Goal: Task Accomplishment & Management: Use online tool/utility

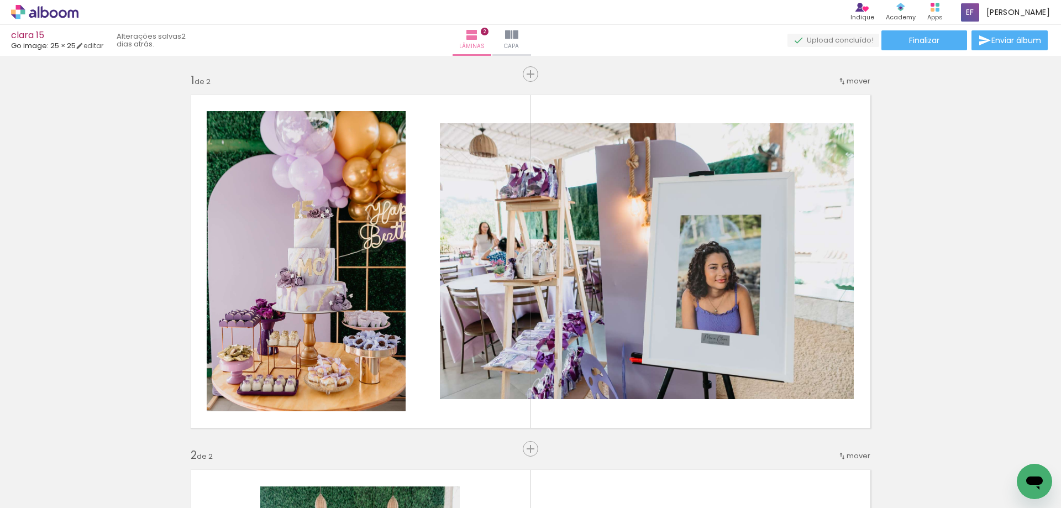
click at [46, 475] on input "Todas as fotos" at bounding box center [31, 474] width 42 height 9
click at [0, 0] on slot "Não utilizadas" at bounding box center [0, 0] width 0 height 0
type input "Não utilizadas"
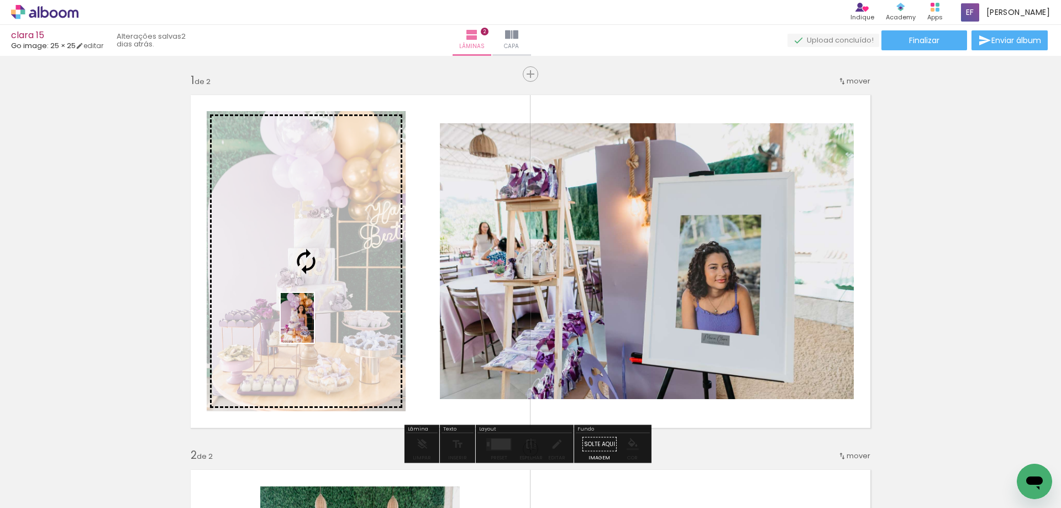
drag, startPoint x: 118, startPoint y: 479, endPoint x: 314, endPoint y: 326, distance: 248.4
click at [314, 326] on quentale-workspace at bounding box center [530, 254] width 1061 height 508
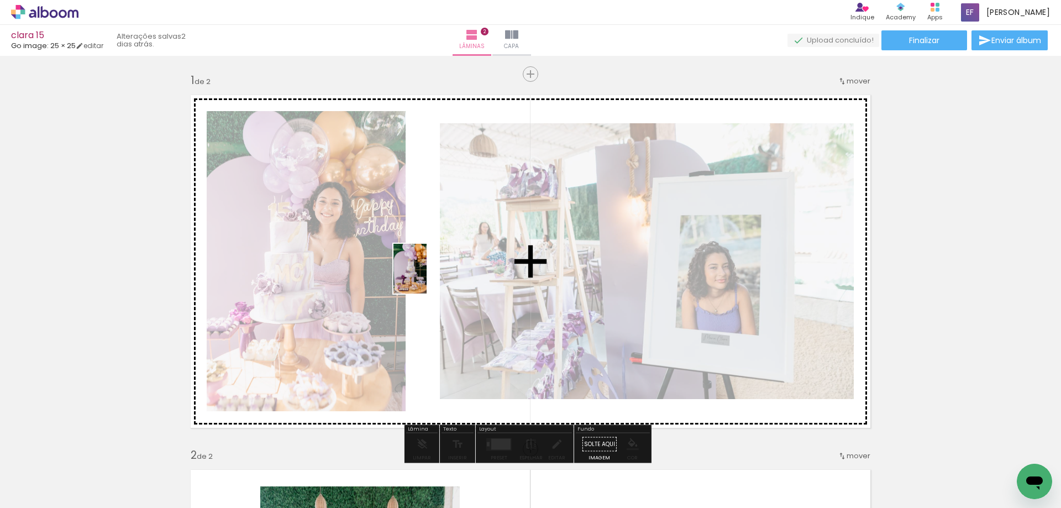
drag, startPoint x: 121, startPoint y: 481, endPoint x: 427, endPoint y: 277, distance: 367.4
click at [427, 277] on quentale-workspace at bounding box center [530, 254] width 1061 height 508
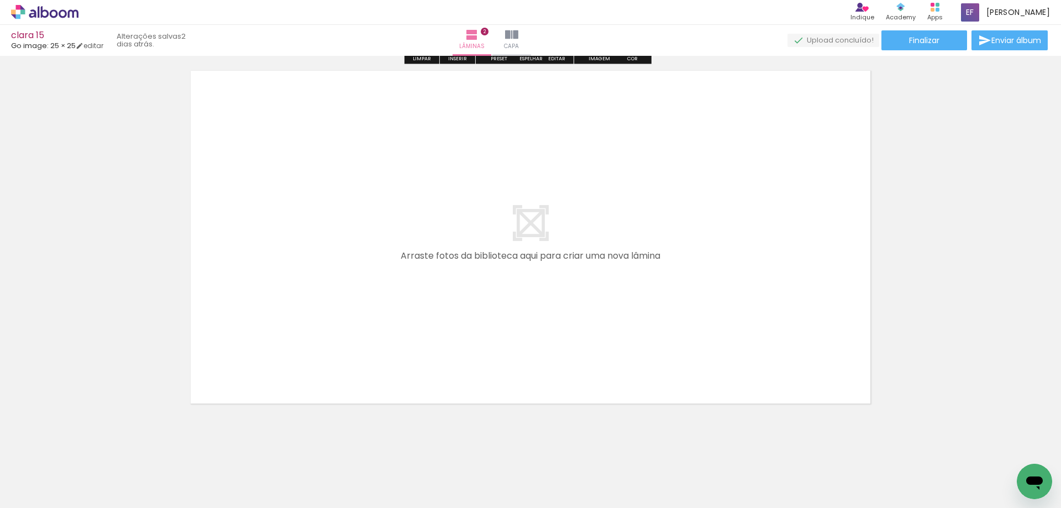
scroll to position [784, 0]
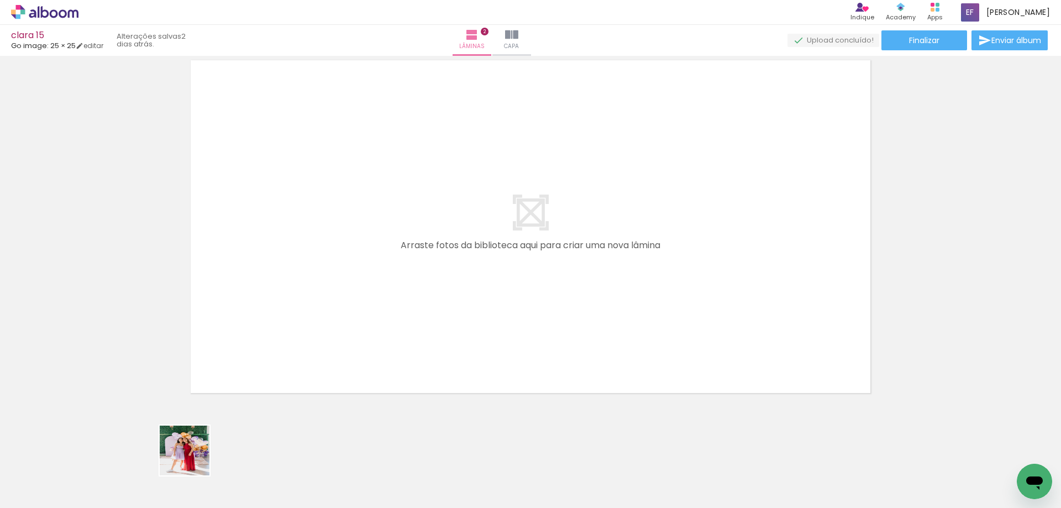
drag, startPoint x: 187, startPoint y: 472, endPoint x: 238, endPoint y: 408, distance: 82.2
click at [301, 304] on quentale-workspace at bounding box center [530, 254] width 1061 height 508
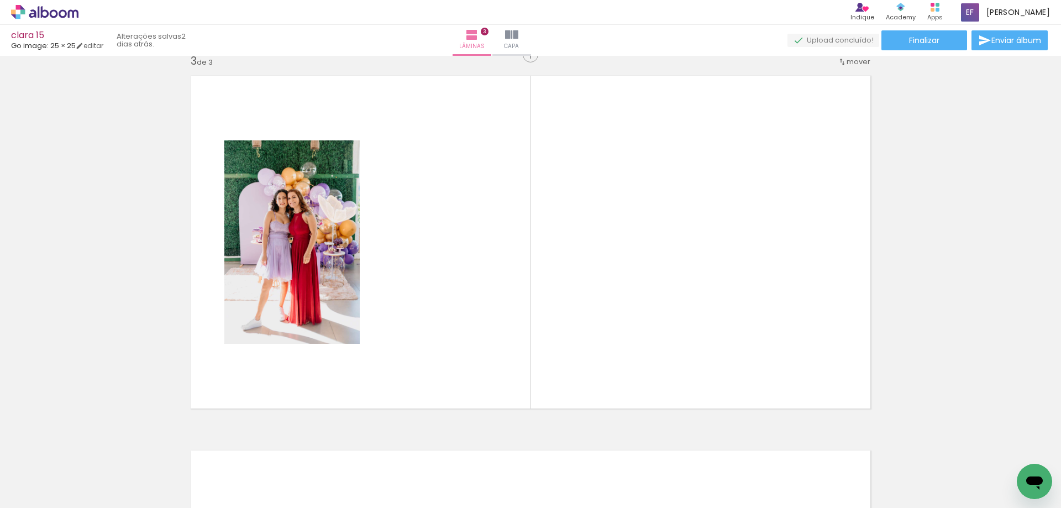
scroll to position [764, 0]
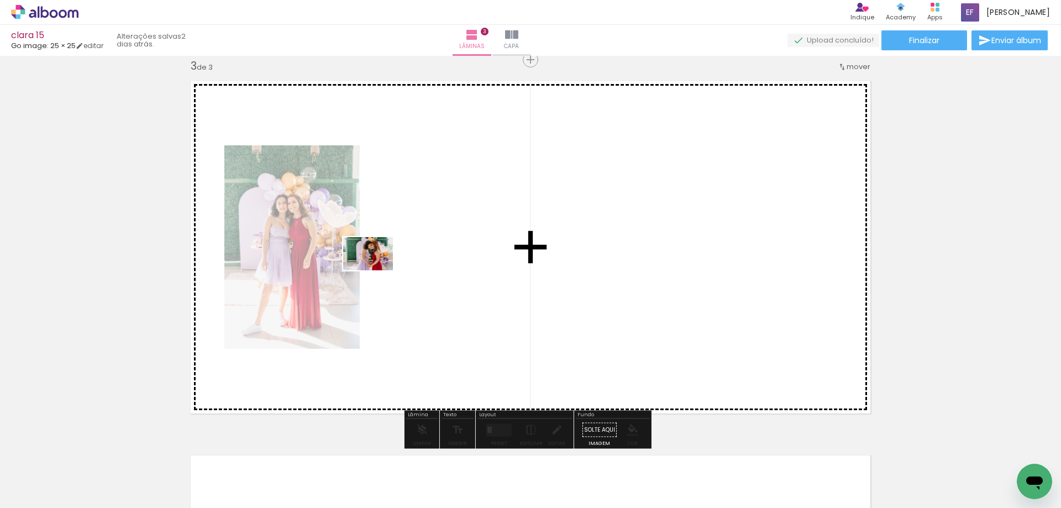
drag, startPoint x: 171, startPoint y: 470, endPoint x: 400, endPoint y: 291, distance: 290.5
click at [377, 270] on quentale-workspace at bounding box center [530, 254] width 1061 height 508
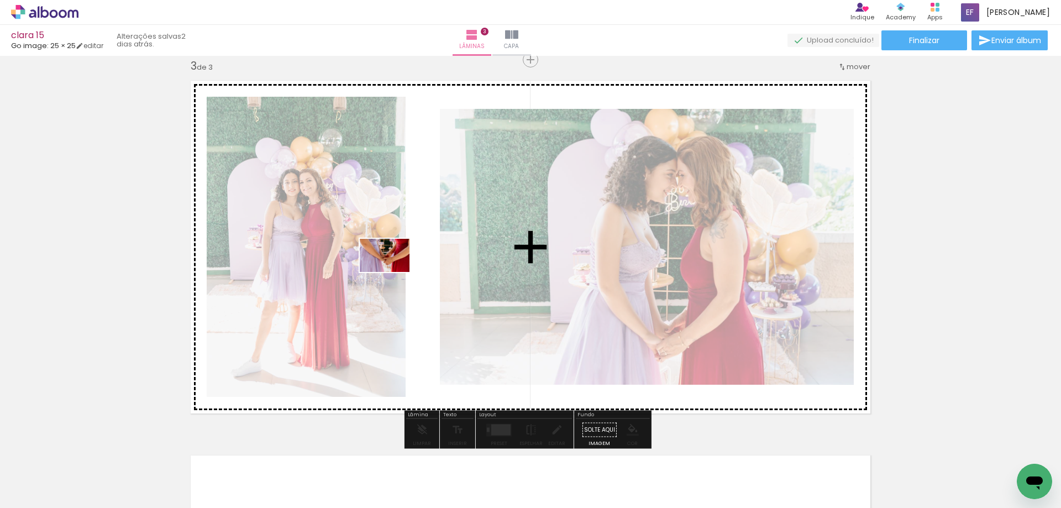
drag, startPoint x: 181, startPoint y: 462, endPoint x: 393, endPoint y: 272, distance: 284.5
click at [393, 272] on quentale-workspace at bounding box center [530, 254] width 1061 height 508
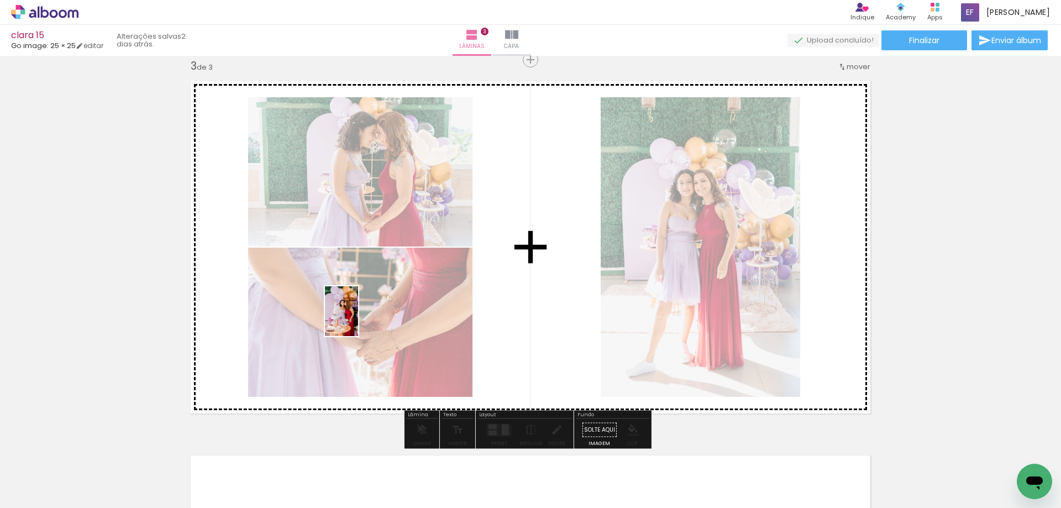
drag, startPoint x: 177, startPoint y: 464, endPoint x: 358, endPoint y: 319, distance: 231.2
click at [358, 319] on quentale-workspace at bounding box center [530, 254] width 1061 height 508
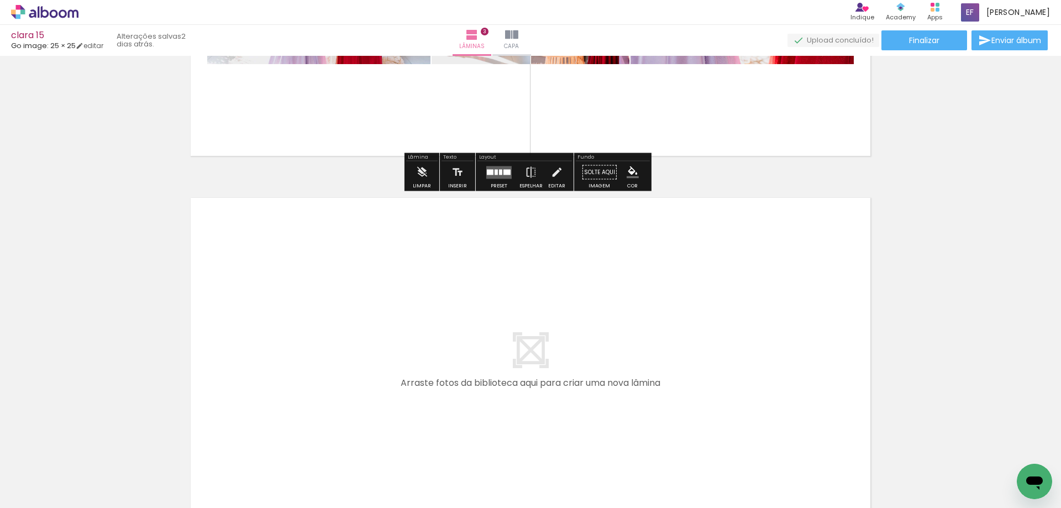
scroll to position [1095, 0]
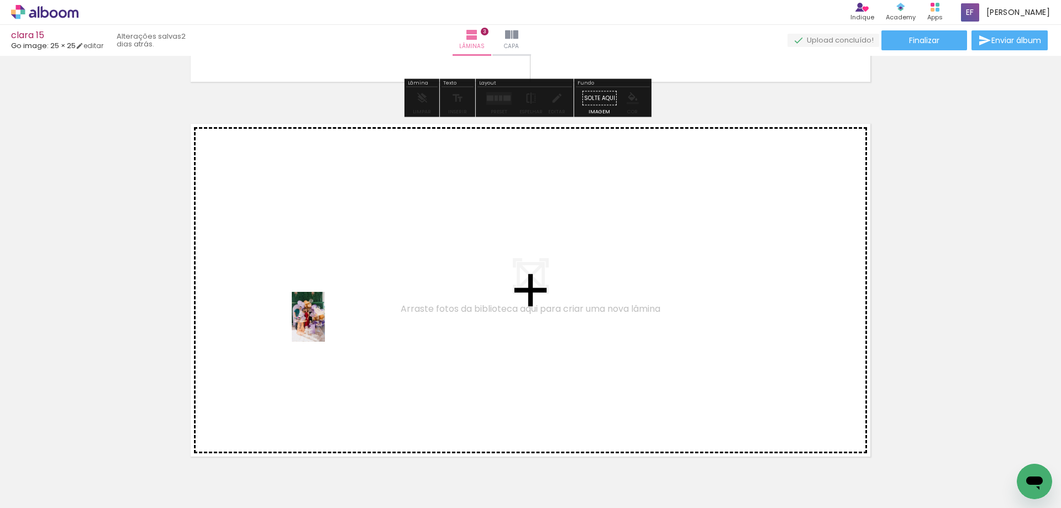
drag, startPoint x: 184, startPoint y: 470, endPoint x: 325, endPoint y: 325, distance: 202.4
click at [325, 325] on quentale-workspace at bounding box center [530, 254] width 1061 height 508
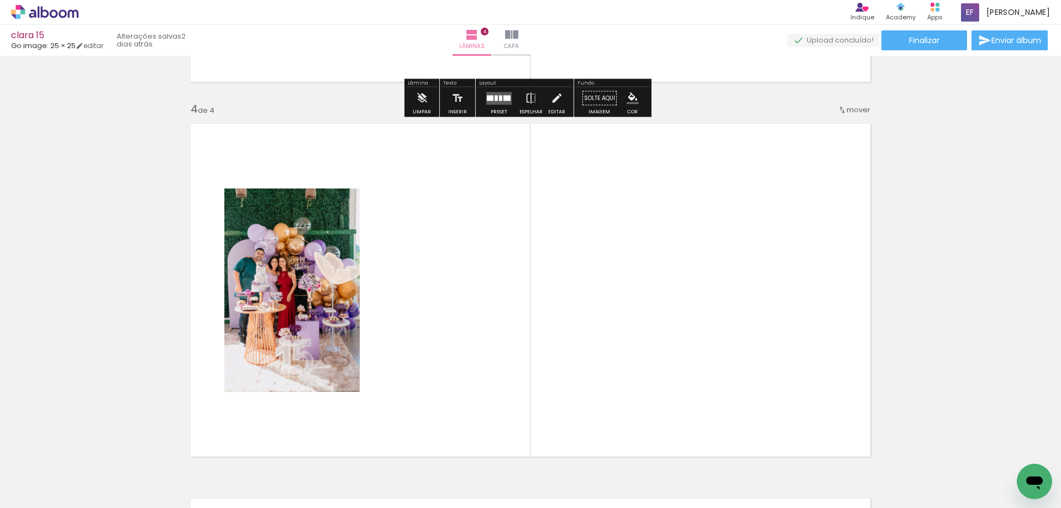
scroll to position [1138, 0]
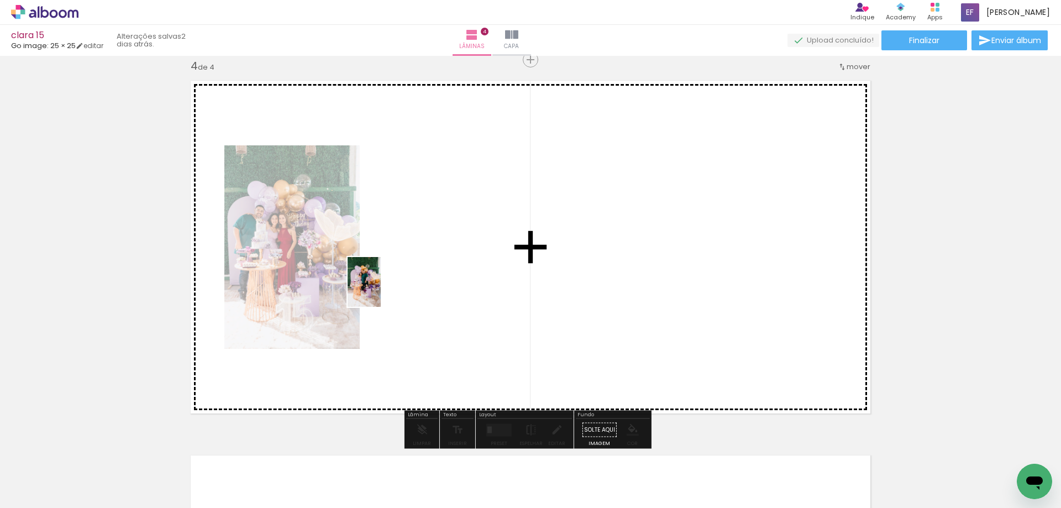
drag, startPoint x: 303, startPoint y: 366, endPoint x: 381, endPoint y: 290, distance: 108.2
click at [381, 290] on quentale-workspace at bounding box center [530, 254] width 1061 height 508
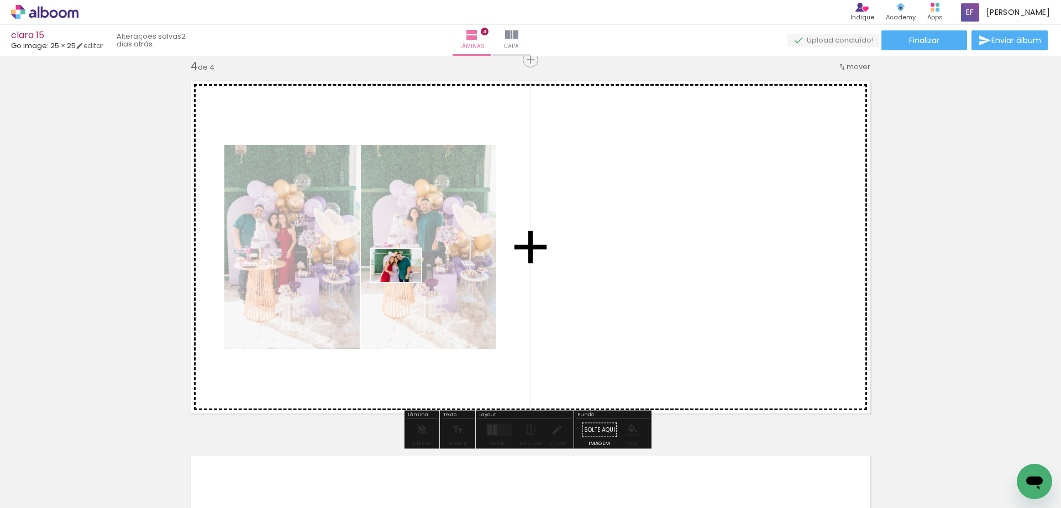
drag, startPoint x: 181, startPoint y: 470, endPoint x: 405, endPoint y: 282, distance: 292.1
click at [405, 282] on quentale-workspace at bounding box center [530, 254] width 1061 height 508
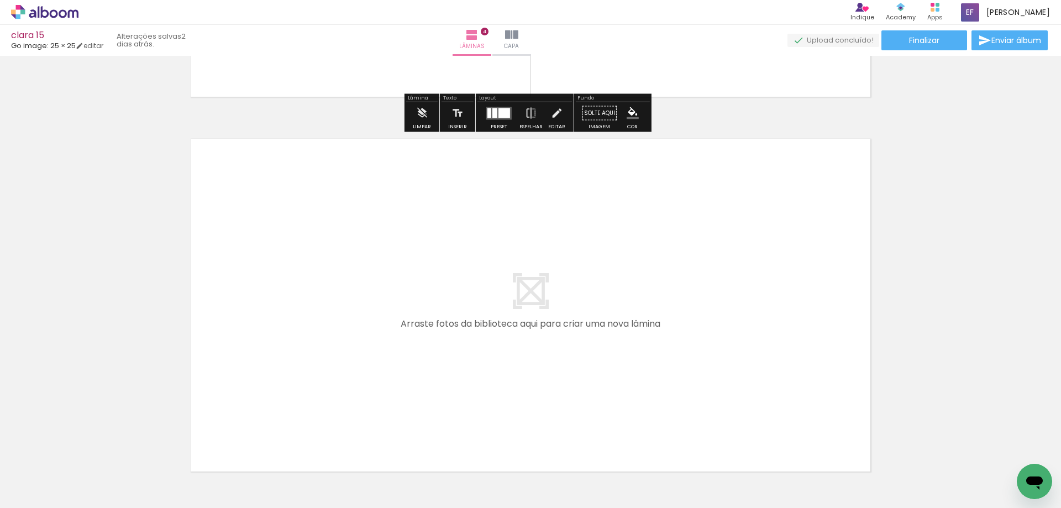
scroll to position [1470, 0]
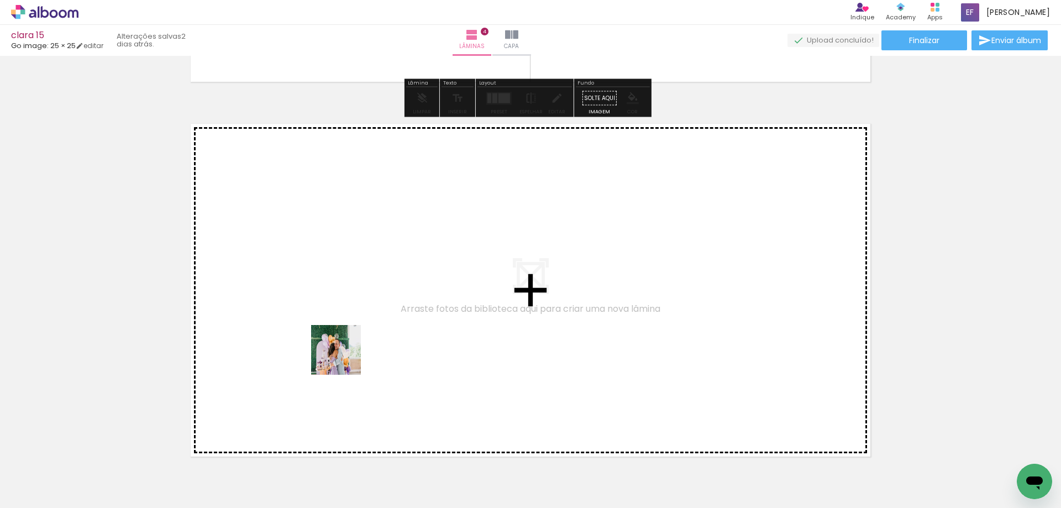
drag, startPoint x: 344, startPoint y: 358, endPoint x: 345, endPoint y: 344, distance: 13.8
click at [345, 344] on quentale-workspace at bounding box center [530, 254] width 1061 height 508
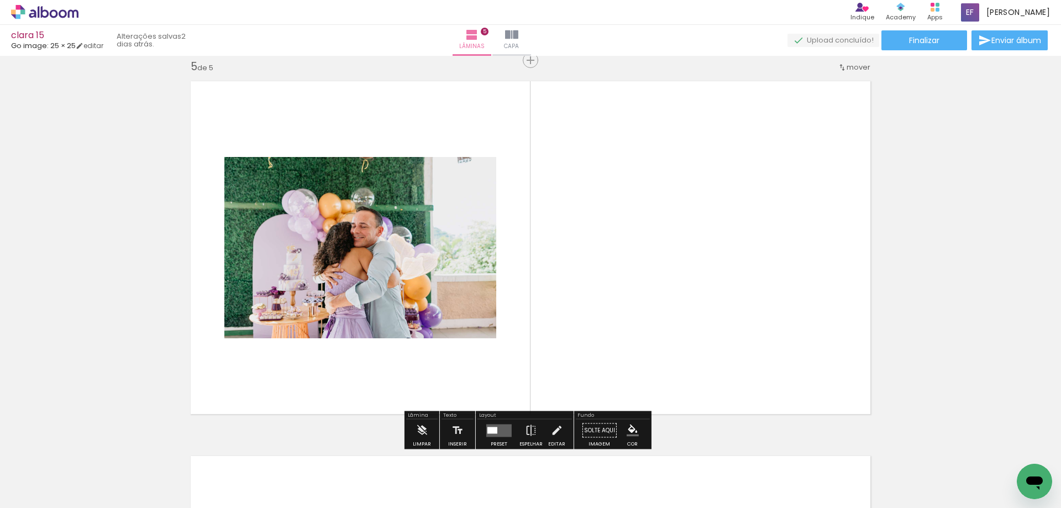
scroll to position [1513, 0]
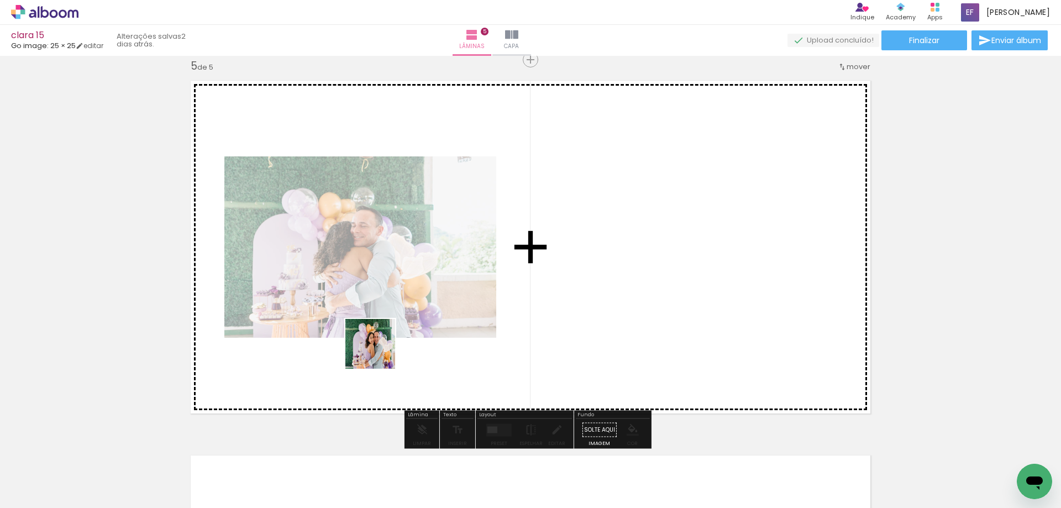
drag, startPoint x: 315, startPoint y: 476, endPoint x: 379, endPoint y: 351, distance: 139.6
click at [379, 351] on quentale-workspace at bounding box center [530, 254] width 1061 height 508
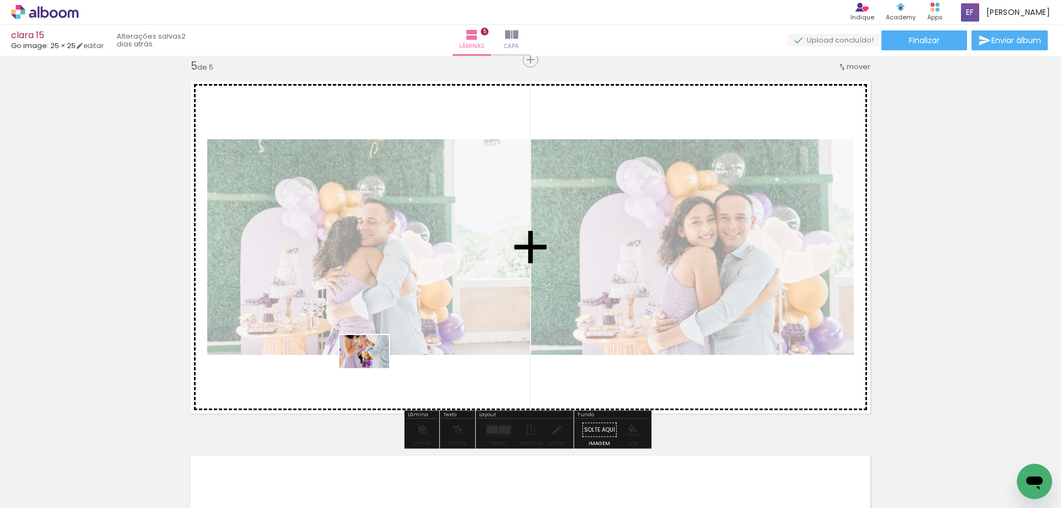
drag, startPoint x: 314, startPoint y: 471, endPoint x: 372, endPoint y: 367, distance: 119.5
click at [372, 367] on quentale-workspace at bounding box center [530, 254] width 1061 height 508
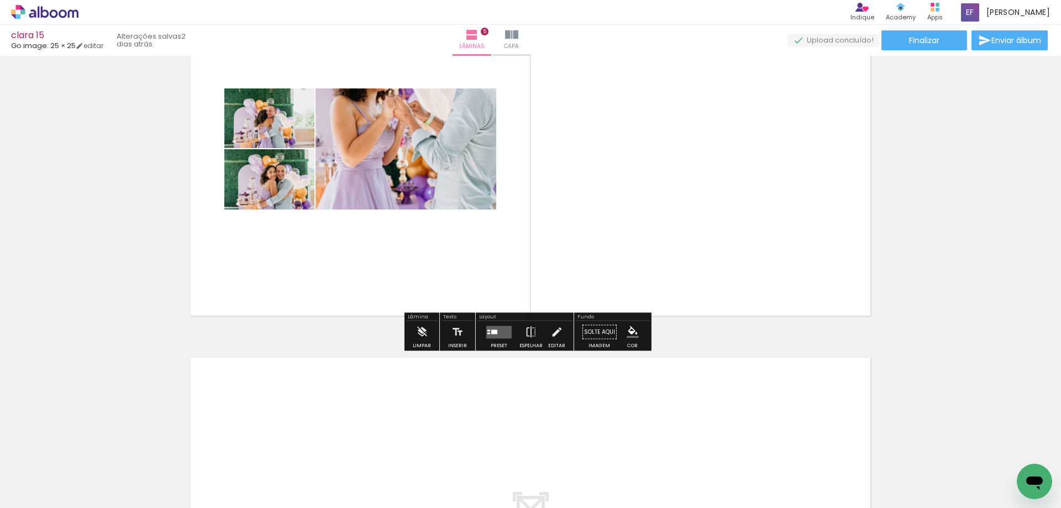
scroll to position [1624, 0]
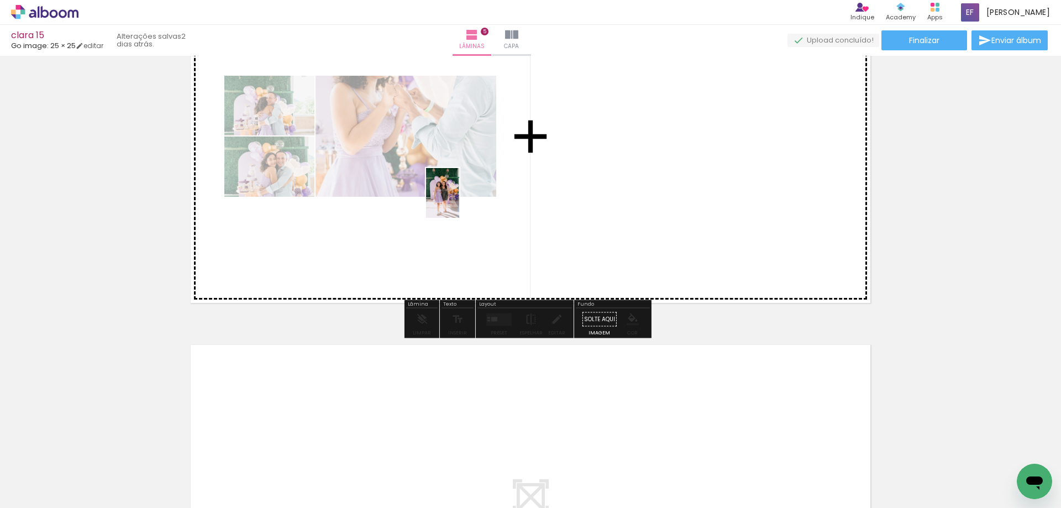
drag, startPoint x: 121, startPoint y: 487, endPoint x: 468, endPoint y: 194, distance: 454.5
click at [468, 194] on quentale-workspace at bounding box center [530, 254] width 1061 height 508
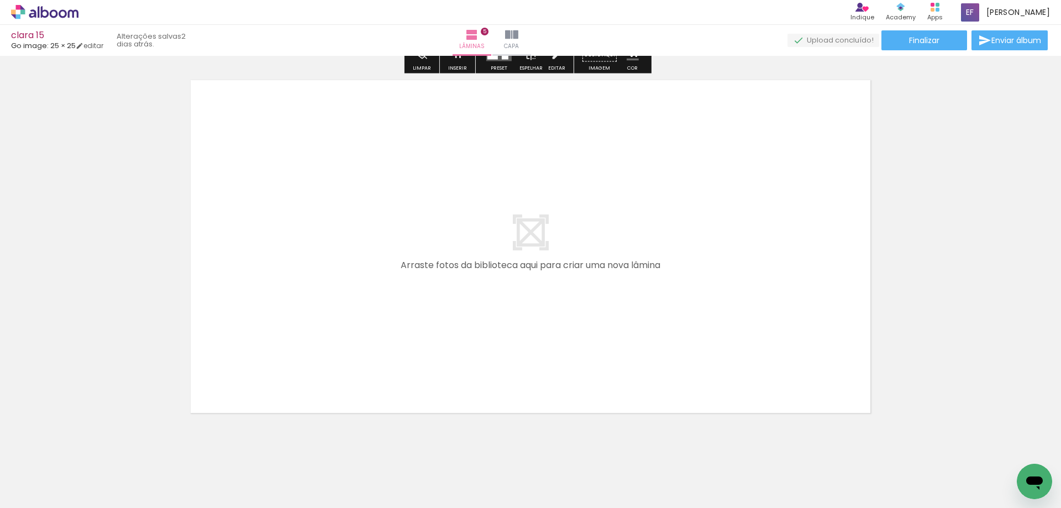
scroll to position [1900, 0]
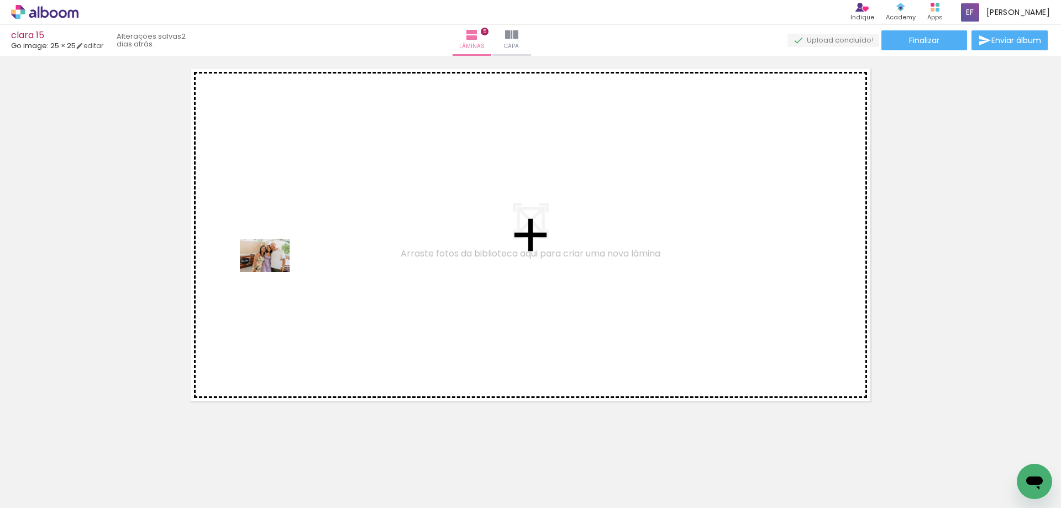
drag, startPoint x: 224, startPoint y: 463, endPoint x: 261, endPoint y: 414, distance: 61.1
click at [274, 272] on quentale-workspace at bounding box center [530, 254] width 1061 height 508
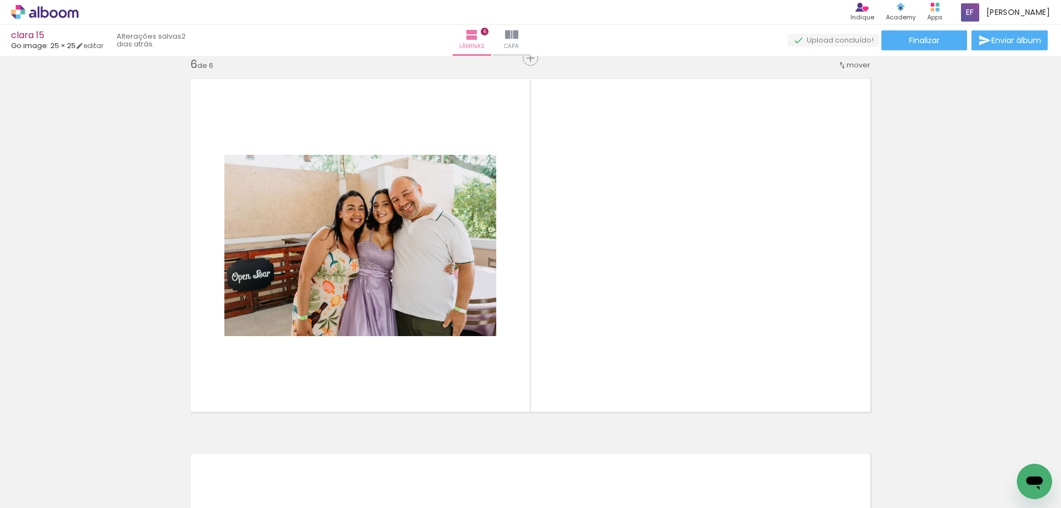
scroll to position [1888, 0]
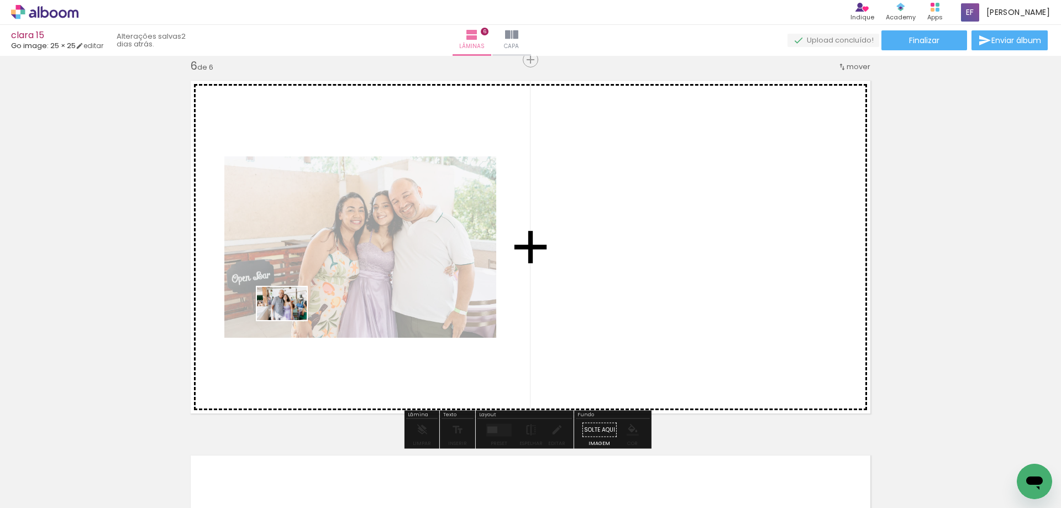
drag, startPoint x: 226, startPoint y: 461, endPoint x: 290, endPoint y: 320, distance: 154.8
click at [290, 320] on quentale-workspace at bounding box center [530, 254] width 1061 height 508
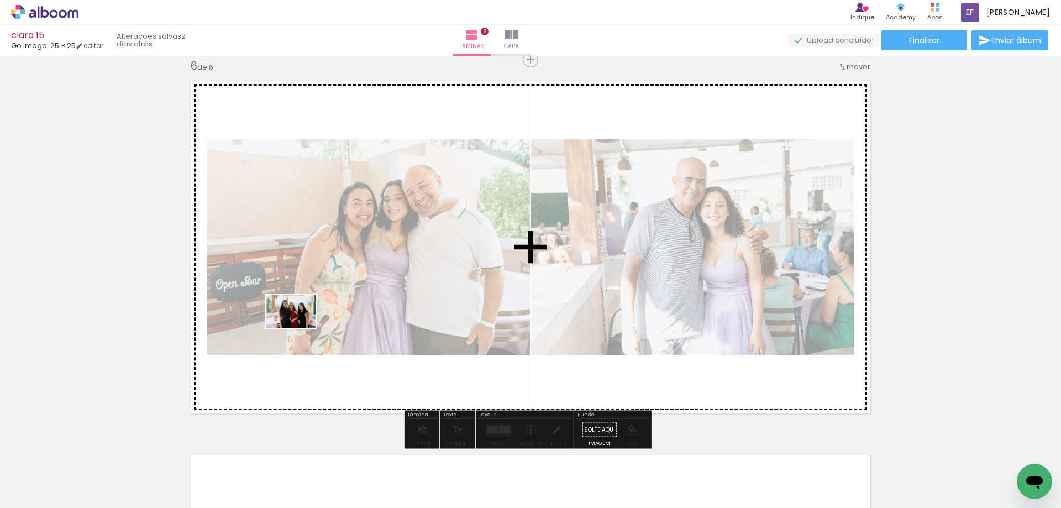
drag, startPoint x: 238, startPoint y: 465, endPoint x: 299, endPoint y: 328, distance: 149.4
click at [299, 328] on quentale-workspace at bounding box center [530, 254] width 1061 height 508
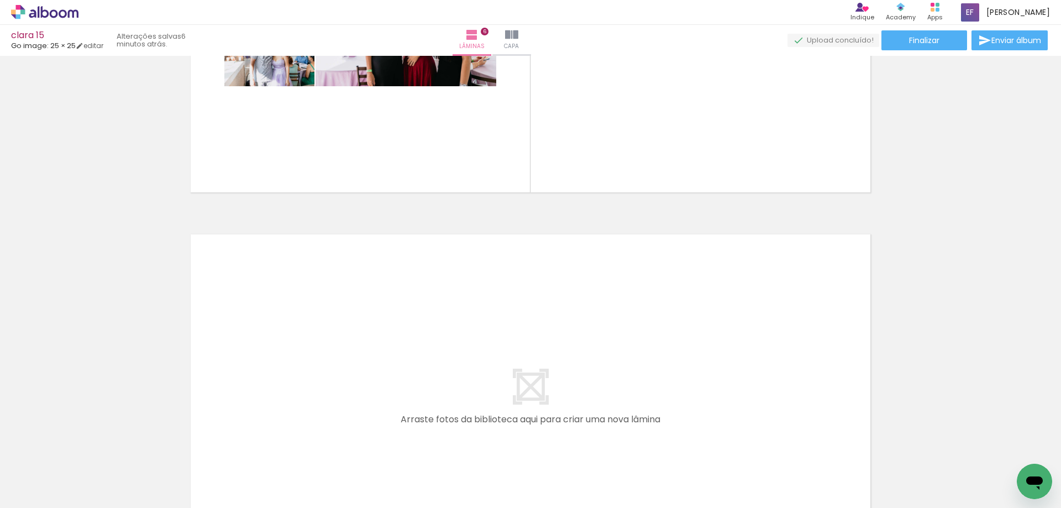
scroll to position [0, 0]
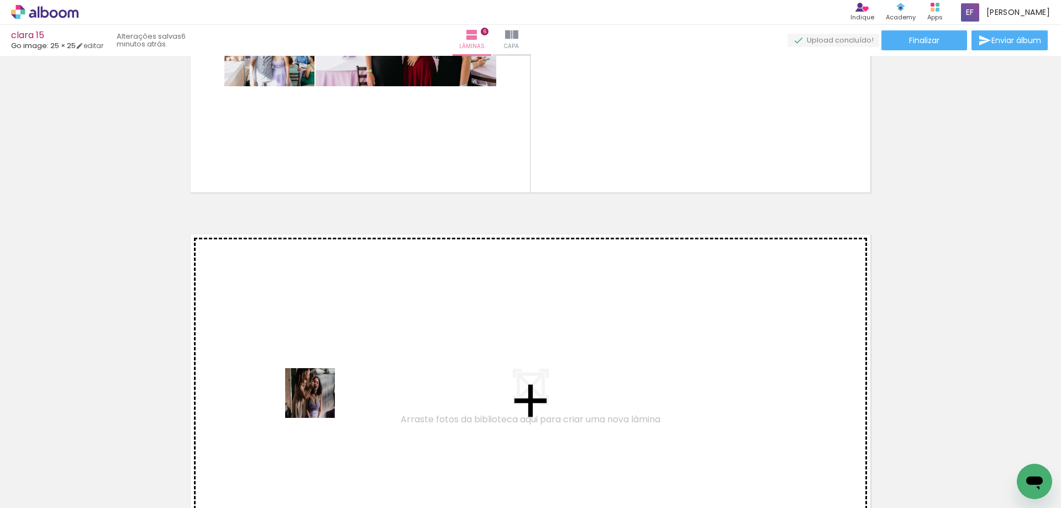
drag, startPoint x: 302, startPoint y: 471, endPoint x: 321, endPoint y: 396, distance: 77.5
click at [321, 396] on quentale-workspace at bounding box center [530, 254] width 1061 height 508
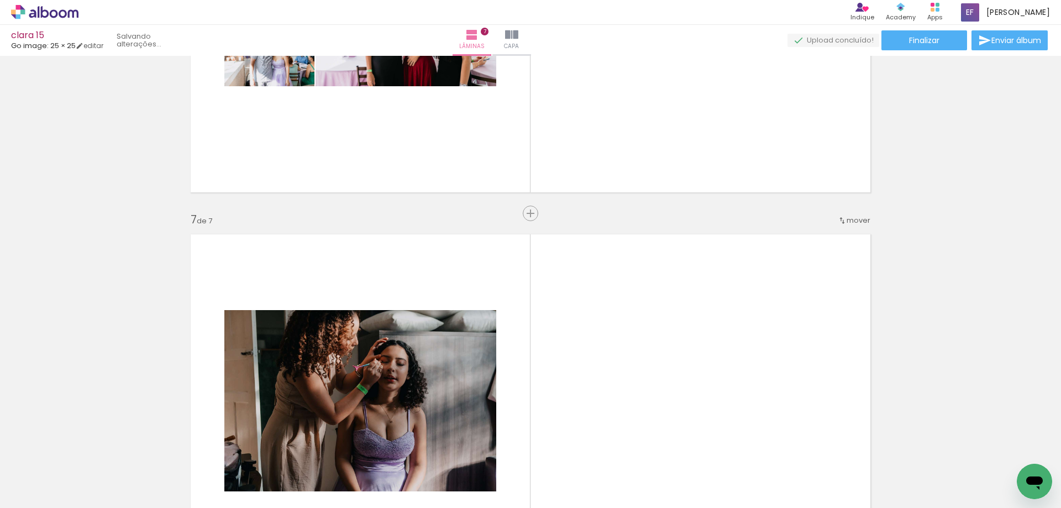
scroll to position [2262, 0]
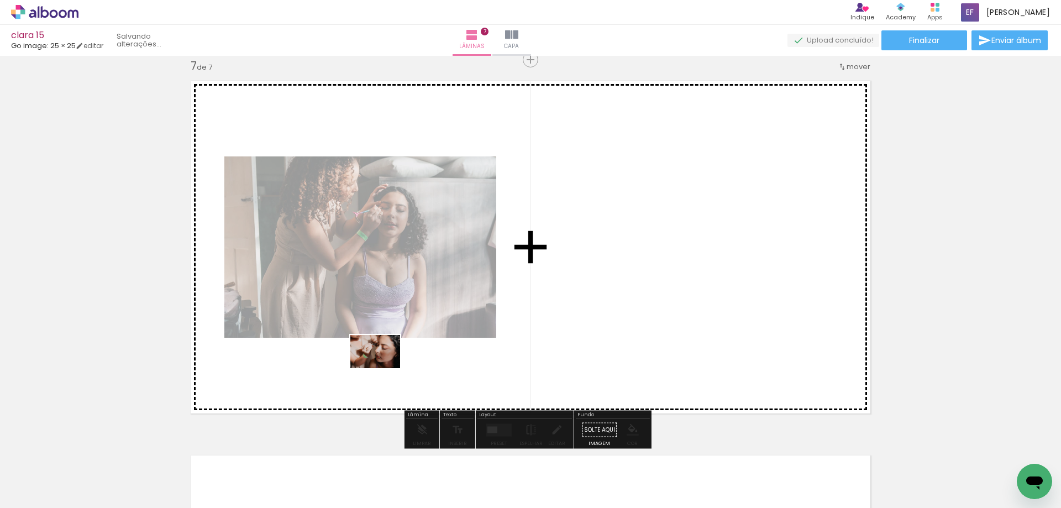
drag, startPoint x: 319, startPoint y: 466, endPoint x: 384, endPoint y: 368, distance: 116.9
click at [384, 368] on quentale-workspace at bounding box center [530, 254] width 1061 height 508
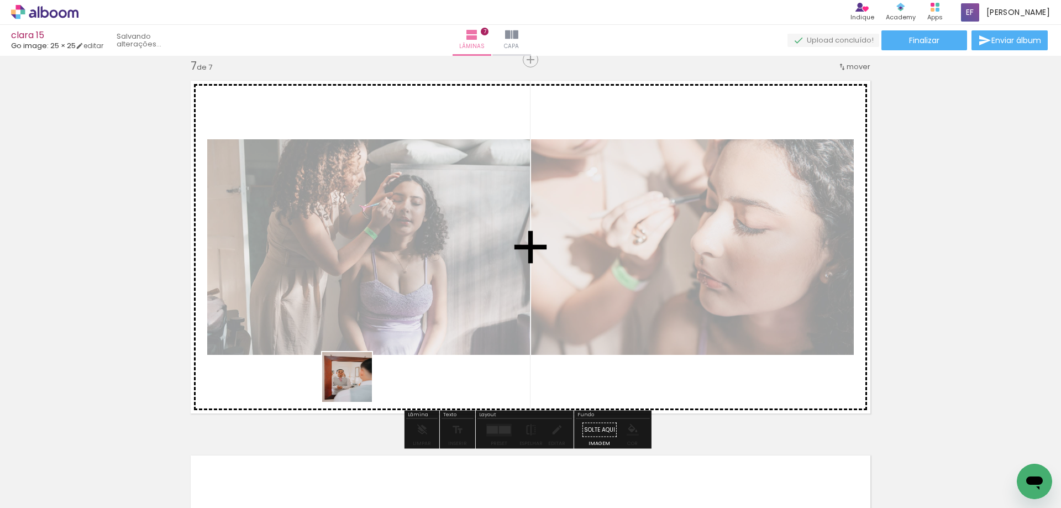
drag, startPoint x: 306, startPoint y: 475, endPoint x: 337, endPoint y: 463, distance: 33.1
click at [356, 385] on quentale-workspace at bounding box center [530, 254] width 1061 height 508
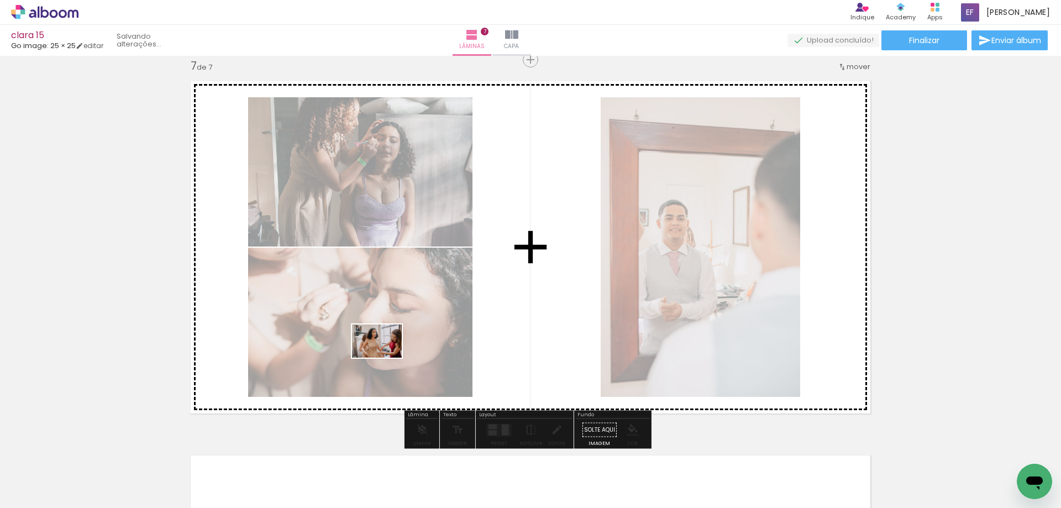
drag, startPoint x: 313, startPoint y: 458, endPoint x: 307, endPoint y: 469, distance: 12.4
click at [386, 359] on quentale-workspace at bounding box center [530, 254] width 1061 height 508
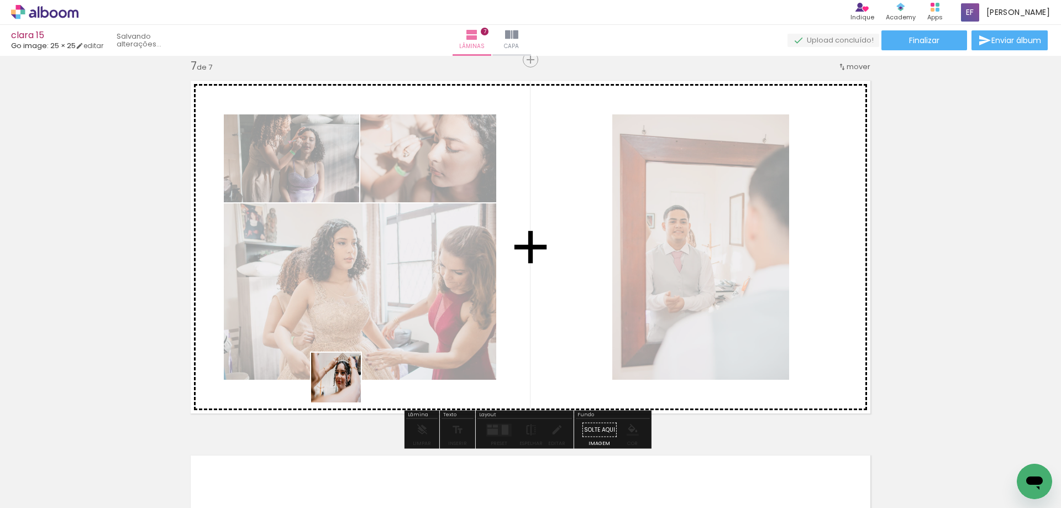
drag, startPoint x: 298, startPoint y: 472, endPoint x: 315, endPoint y: 472, distance: 17.1
click at [346, 385] on quentale-workspace at bounding box center [530, 254] width 1061 height 508
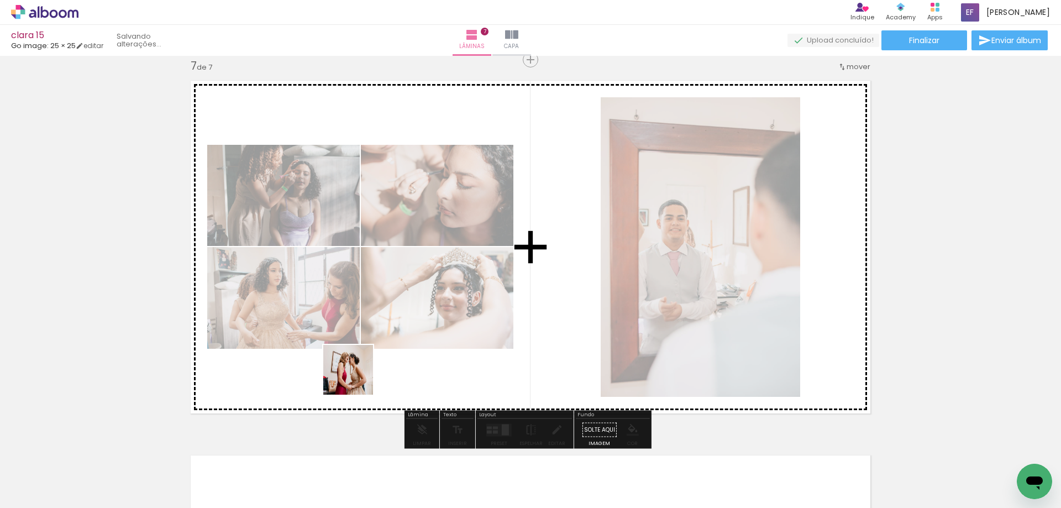
drag, startPoint x: 296, startPoint y: 473, endPoint x: 357, endPoint y: 377, distance: 113.8
click at [357, 377] on quentale-workspace at bounding box center [530, 254] width 1061 height 508
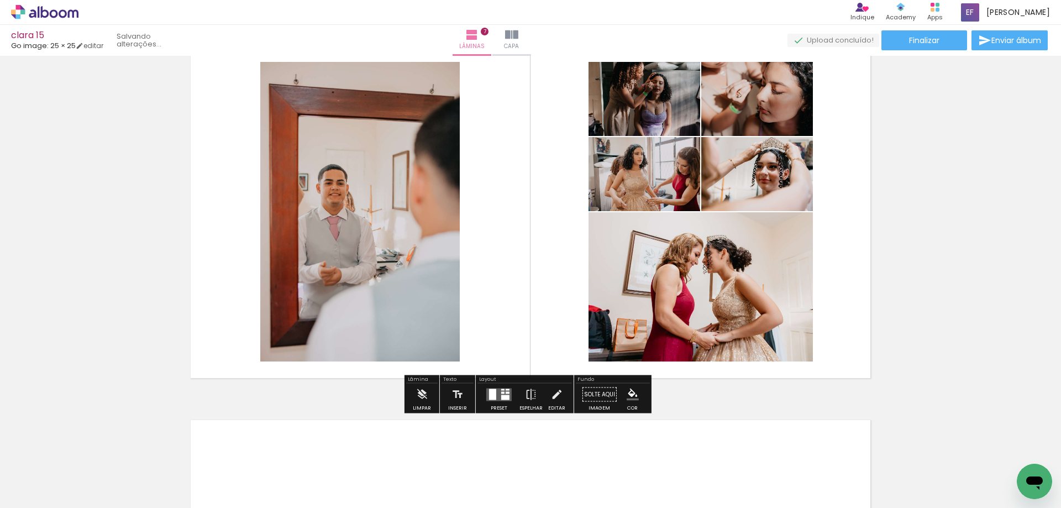
scroll to position [2318, 0]
